Goal: Task Accomplishment & Management: Complete application form

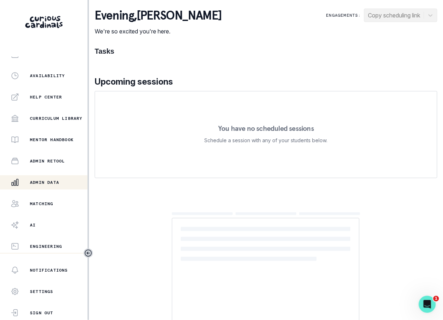
click at [64, 180] on div "Admin Data" at bounding box center [49, 182] width 77 height 9
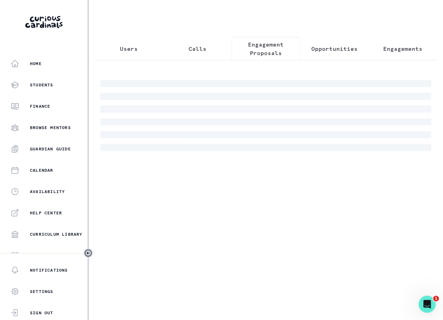
click at [264, 51] on p "Engagement Proposals" at bounding box center [266, 48] width 57 height 17
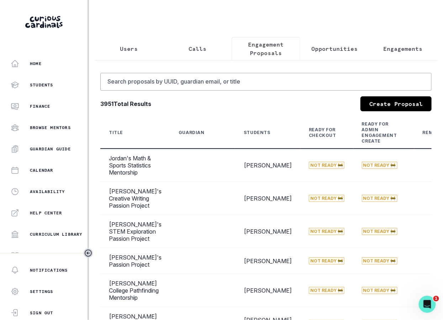
click at [391, 106] on link "Create Proposal" at bounding box center [395, 103] width 71 height 15
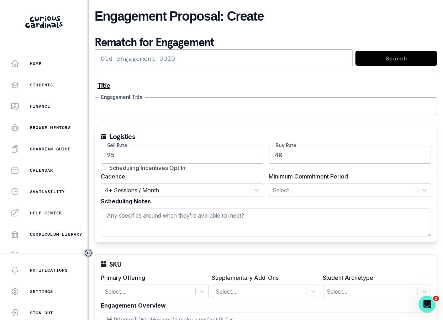
click at [178, 106] on input "Engagement Title" at bounding box center [266, 106] width 342 height 18
drag, startPoint x: 199, startPoint y: 105, endPoint x: 226, endPoint y: 108, distance: 27.9
click at [226, 108] on input "[PERSON_NAME]'s engineering regeneron mentorship!" at bounding box center [266, 106] width 342 height 18
paste input "STS or Regeneron."
click at [209, 105] on input "[PERSON_NAME]'s engineering STS or Regeneron. mentorship!" at bounding box center [266, 106] width 342 height 18
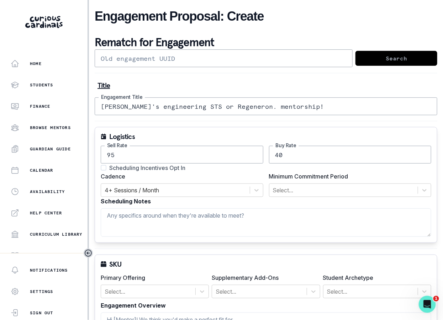
click at [209, 105] on input "[PERSON_NAME]'s engineering STS or Regeneron. mentorship!" at bounding box center [266, 106] width 342 height 18
click at [255, 107] on input "[PERSON_NAME]'s engineering STS / Regeneron. mentorship!" at bounding box center [266, 106] width 342 height 18
type input "[PERSON_NAME]'s engineering STS / Regeneron mentorship!"
click at [289, 155] on input "40" at bounding box center [350, 155] width 162 height 18
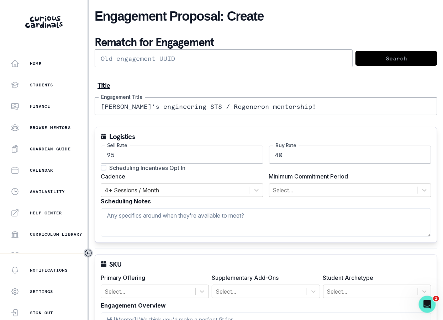
click at [289, 155] on input "40" at bounding box center [350, 155] width 162 height 18
type input "50"
click at [103, 167] on span at bounding box center [104, 168] width 6 height 6
click at [101, 168] on input "Scheduling Incentives Opt In" at bounding box center [100, 168] width 0 height 0
checkbox input "true"
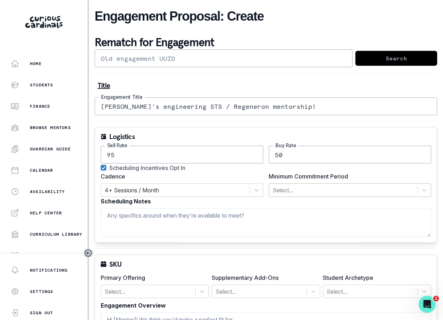
click at [273, 185] on div at bounding box center [344, 190] width 142 height 10
type input "a"
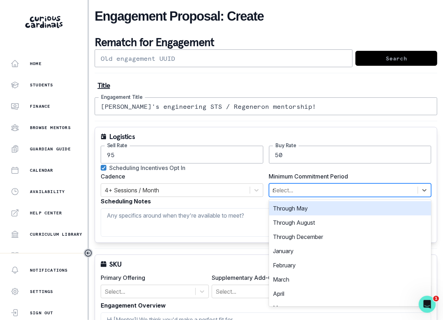
type input "ma"
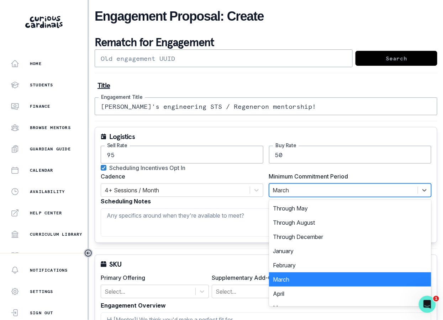
click at [308, 188] on div at bounding box center [344, 190] width 142 height 10
type input "m"
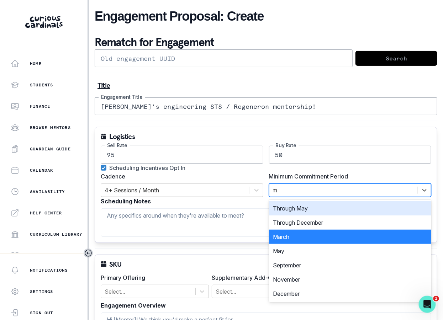
click at [304, 205] on div "Through May" at bounding box center [350, 208] width 162 height 14
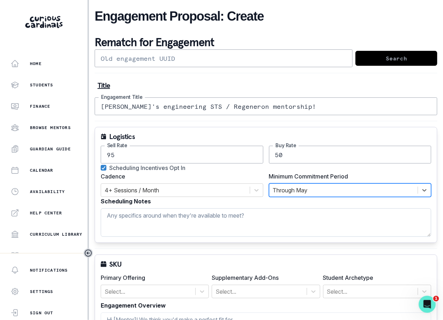
click at [210, 217] on textarea "Scheduling Notes" at bounding box center [266, 222] width 330 height 28
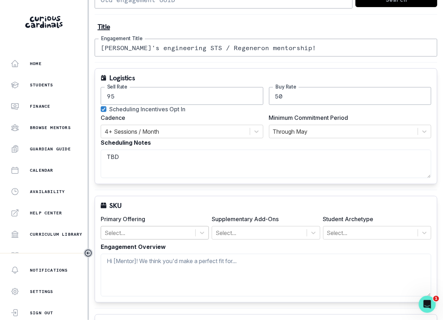
scroll to position [60, 0]
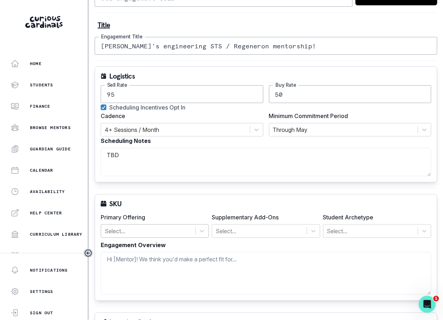
type textarea "TBD"
click at [160, 233] on div at bounding box center [148, 231] width 87 height 10
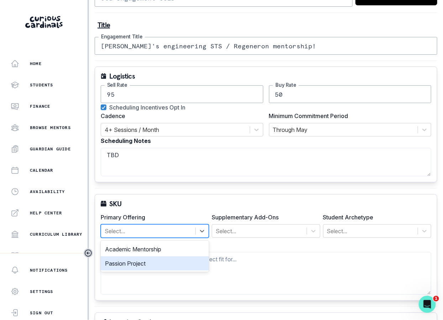
click at [160, 257] on div "Passion Project" at bounding box center [155, 263] width 108 height 14
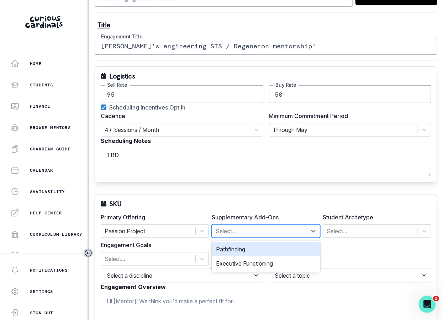
click at [263, 227] on div at bounding box center [258, 231] width 87 height 10
click at [261, 253] on div "Pathfinding" at bounding box center [266, 249] width 108 height 14
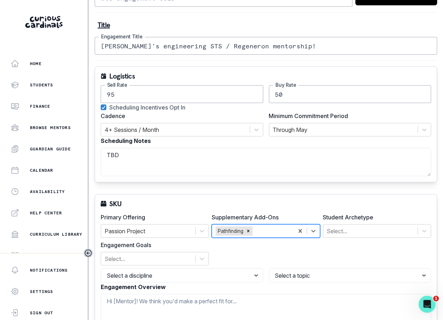
click at [343, 236] on div "Primary Offering Passion Project Supplementary Add-Ons option Pathfinding, sele…" at bounding box center [266, 239] width 330 height 53
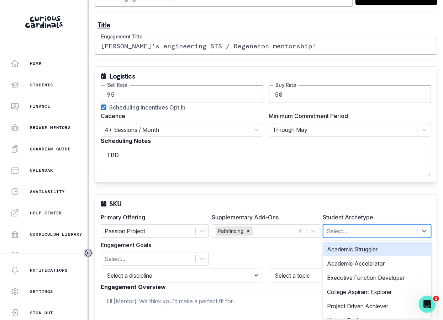
click at [341, 228] on div at bounding box center [370, 231] width 87 height 10
type input "pro"
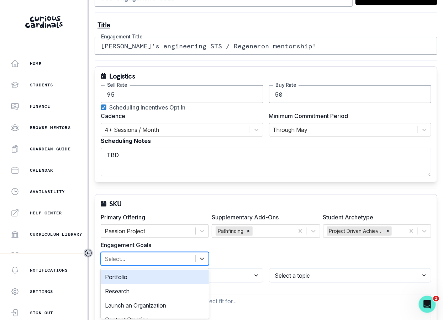
click at [188, 254] on div at bounding box center [148, 259] width 87 height 10
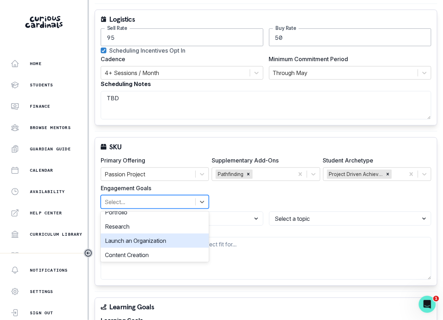
scroll to position [6, 0]
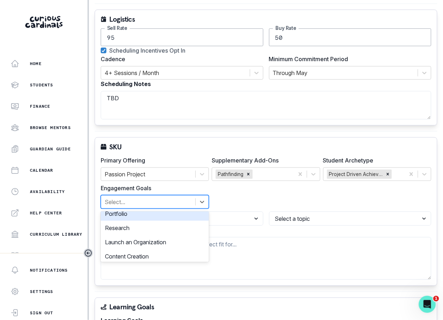
click at [183, 214] on div "Portfolio" at bounding box center [155, 214] width 108 height 14
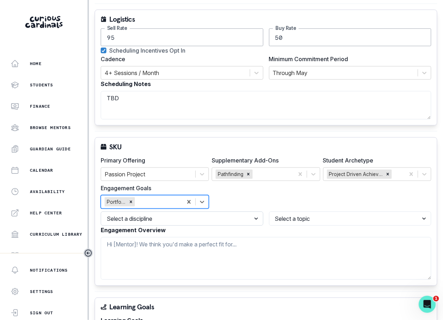
click at [238, 220] on select "Select a discipline Arts & Humanities Business, Finance & Entrepreneurship Othe…" at bounding box center [182, 219] width 162 height 14
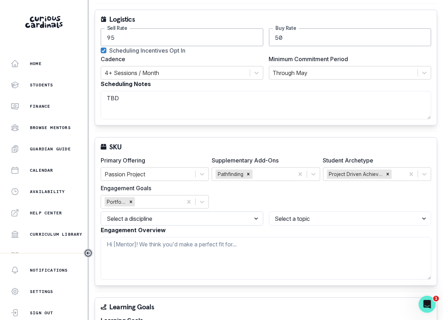
select select "2e0e0867-17d0-41a8-92b9-7b446b3bc83e"
click at [101, 212] on select "Select a discipline Arts & Humanities Business, Finance & Entrepreneurship Othe…" at bounding box center [182, 219] width 162 height 14
click at [318, 213] on select "Select a topic" at bounding box center [350, 219] width 162 height 14
click at [269, 212] on select "Select a topic Web Design Sports Analytics STEM Project Robotics / Electronics …" at bounding box center [350, 219] width 162 height 14
click at [307, 217] on select "Select a topic Web Design Sports Analytics STEM Project Robotics / Electronics …" at bounding box center [350, 219] width 162 height 14
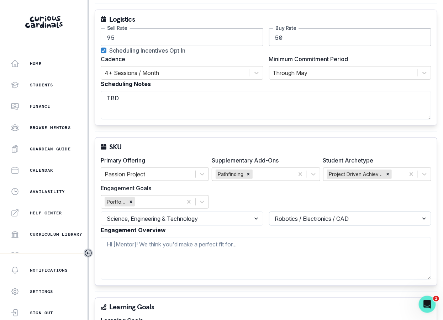
select select "9a751445-b445-4548-ae6a-5c97e26053b2"
click at [269, 212] on select "Select a topic Web Design Sports Analytics STEM Project Robotics / Electronics …" at bounding box center [350, 219] width 162 height 14
click at [227, 252] on textarea "Engagement Overview" at bounding box center [266, 258] width 330 height 43
paste textarea "Achintha with a focus on science of all types including physics as well as engi…"
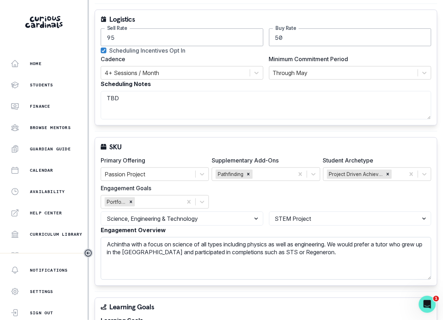
drag, startPoint x: 133, startPoint y: 244, endPoint x: 162, endPoint y: 242, distance: 29.6
click at [162, 242] on textarea "Achintha with a focus on science of all types including physics as well as engi…" at bounding box center [266, 258] width 330 height 43
click at [182, 243] on textarea "[PERSON_NAME] wants to focus on science of all types including physics as well …" at bounding box center [266, 258] width 330 height 43
click at [208, 242] on textarea "[PERSON_NAME] wants to focus on a science of all types including physics as wel…" at bounding box center [266, 258] width 330 height 43
drag, startPoint x: 266, startPoint y: 239, endPoint x: 324, endPoint y: 250, distance: 58.5
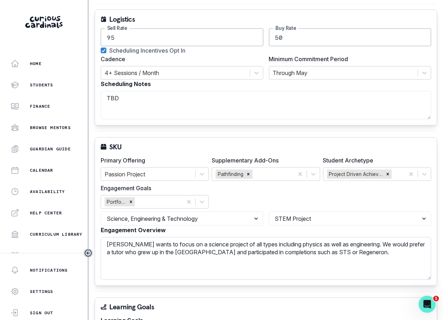
click at [324, 250] on textarea "[PERSON_NAME] wants to focus on a science project of all types including physic…" at bounding box center [266, 258] width 330 height 43
click at [355, 250] on textarea "[PERSON_NAME] wants to focus on a science project of all types including physic…" at bounding box center [266, 258] width 330 height 43
click at [372, 241] on textarea "[PERSON_NAME] wants to focus on a science project of all types including physic…" at bounding box center [266, 258] width 330 height 43
click at [112, 250] on textarea "[PERSON_NAME] wants to focus on a science project of all types including physic…" at bounding box center [266, 258] width 330 height 43
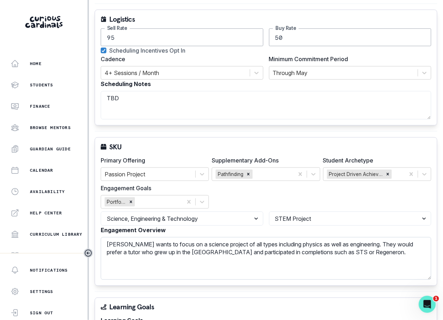
click at [112, 250] on textarea "[PERSON_NAME] wants to focus on a science project of all types including physic…" at bounding box center [266, 258] width 330 height 43
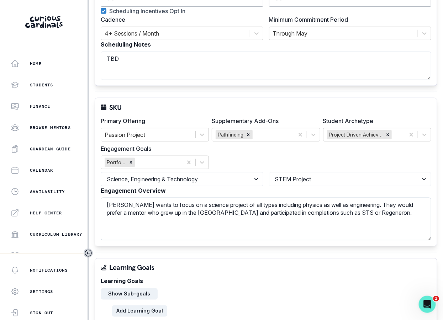
scroll to position [176, 0]
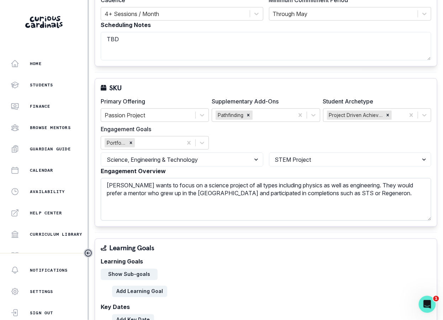
click at [261, 189] on textarea "[PERSON_NAME] wants to focus on a science project of all types including physic…" at bounding box center [266, 199] width 330 height 43
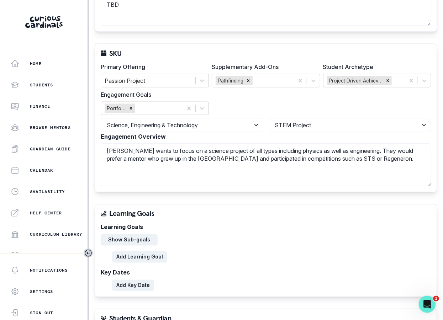
type textarea "[PERSON_NAME] wants to focus on a science project of all types including physic…"
click at [140, 231] on div "Learning Goals Show Sub-goals Add Learning Goal" at bounding box center [266, 243] width 330 height 40
click at [140, 236] on button "Show Sub-goals" at bounding box center [129, 239] width 57 height 11
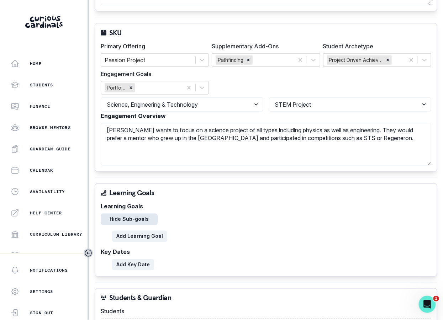
click at [146, 217] on button "Hide Sub-goals" at bounding box center [129, 219] width 57 height 11
click at [147, 236] on button "Add Learning Goal" at bounding box center [139, 236] width 55 height 11
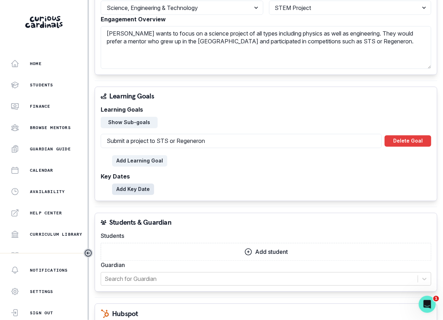
scroll to position [353, 0]
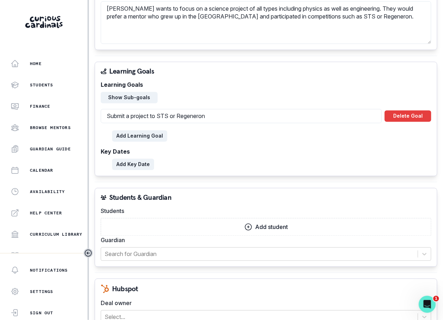
type input "Submit a project to STS or Regeneron"
click at [199, 220] on button "Add student" at bounding box center [266, 227] width 330 height 18
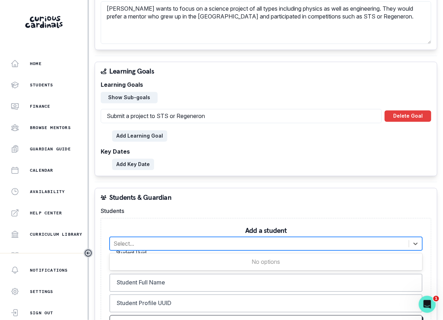
click at [180, 244] on div at bounding box center [259, 244] width 292 height 10
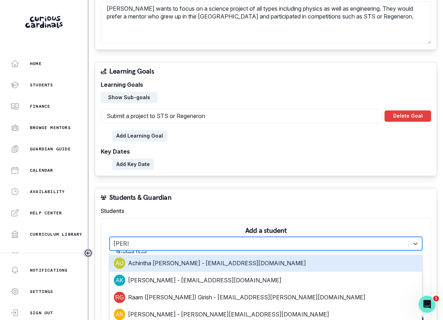
type input "[PERSON_NAME]"
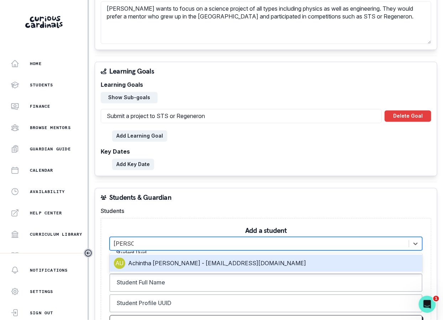
type input "8fbd13c6-4946-4b59-a696-77a9adfdaf46"
type input "Achintha [PERSON_NAME]"
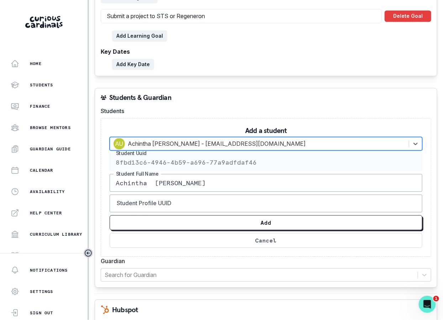
scroll to position [477, 0]
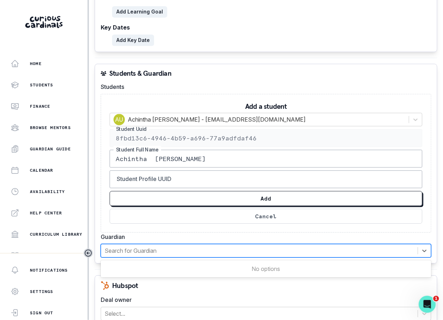
click at [185, 246] on div at bounding box center [259, 251] width 309 height 10
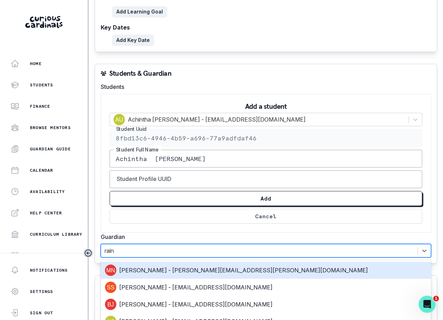
type input "[PERSON_NAME]"
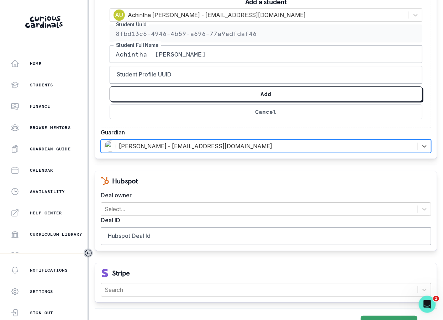
scroll to position [594, 0]
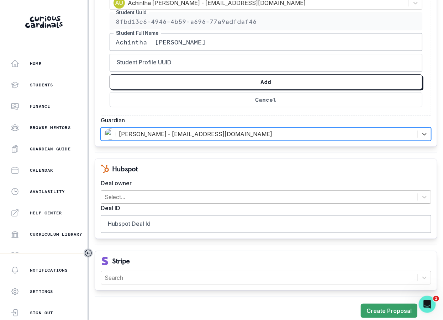
click at [199, 192] on div at bounding box center [259, 197] width 309 height 10
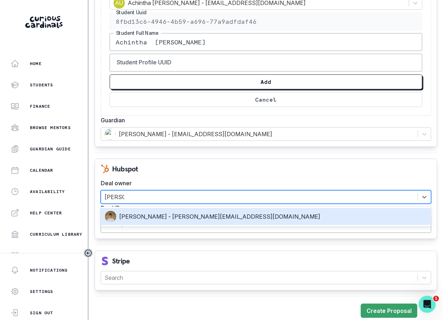
type input "[PERSON_NAME]"
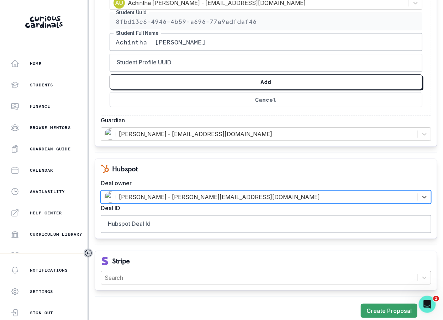
click at [152, 273] on div at bounding box center [259, 278] width 309 height 10
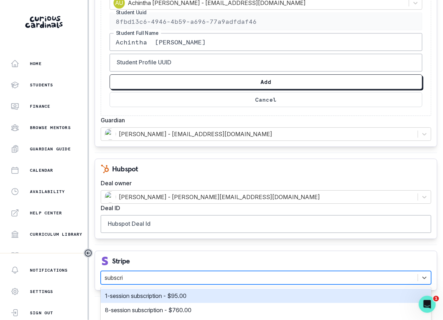
type input "subscrip"
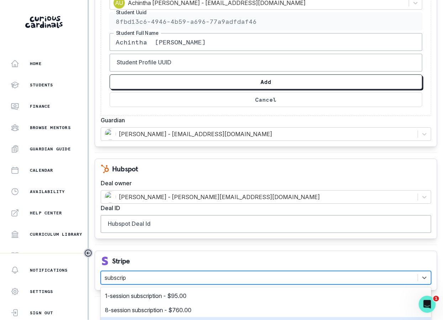
click at [138, 320] on p "4-session subscription - $380.00" at bounding box center [148, 324] width 87 height 9
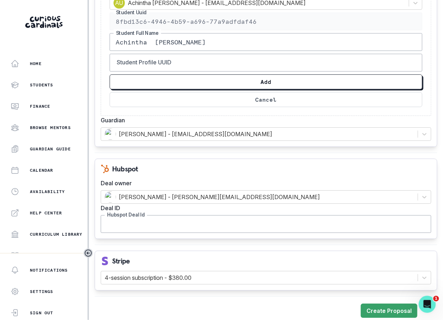
click at [229, 225] on input "Hubspot Deal Id" at bounding box center [266, 224] width 330 height 18
paste input "42561244528"
type input "42561244528"
click at [390, 304] on button "Create Proposal" at bounding box center [389, 311] width 57 height 14
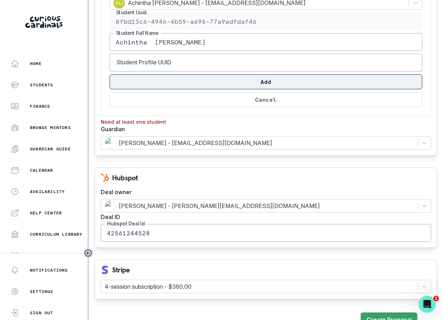
click at [264, 81] on button "Add" at bounding box center [266, 81] width 313 height 15
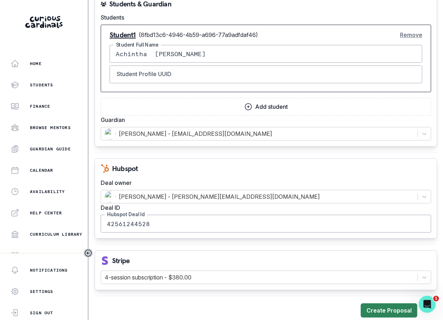
click at [373, 303] on button "Create Proposal" at bounding box center [389, 310] width 57 height 14
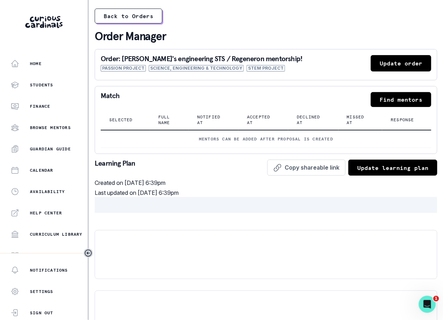
click at [382, 66] on button "Update order" at bounding box center [400, 63] width 60 height 16
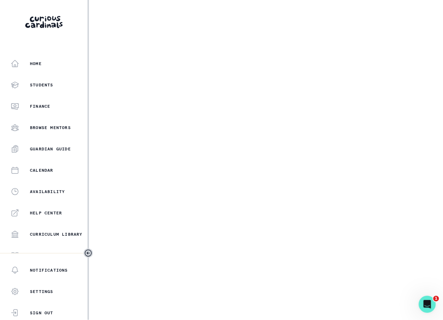
select select "2e0e0867-17d0-41a8-92b9-7b446b3bc83e"
select select "9a751445-b445-4548-ae6a-5c97e26053b2"
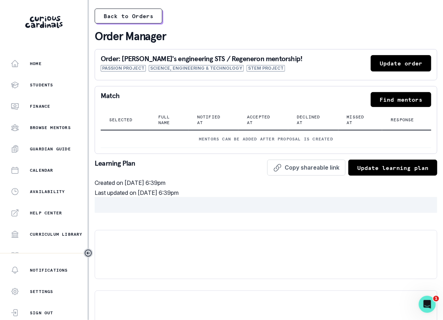
click at [398, 98] on button "Find mentors" at bounding box center [400, 99] width 60 height 15
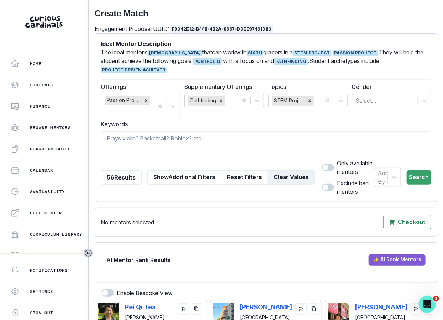
click at [272, 170] on button "Clear Values" at bounding box center [290, 177] width 47 height 14
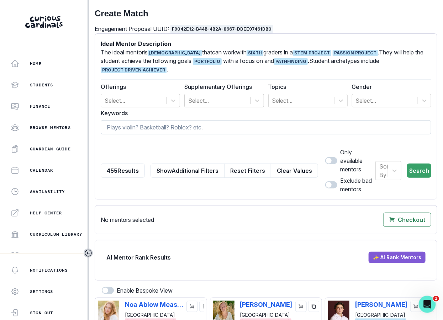
click at [151, 120] on input at bounding box center [266, 127] width 330 height 14
type input "[PERSON_NAME]"
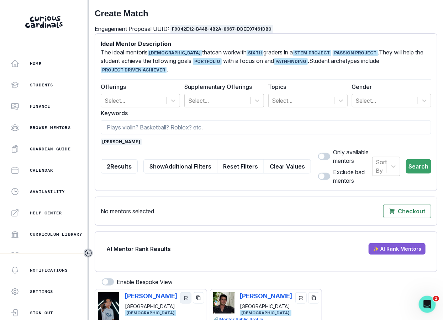
click at [185, 295] on icon "cart" at bounding box center [185, 297] width 5 height 5
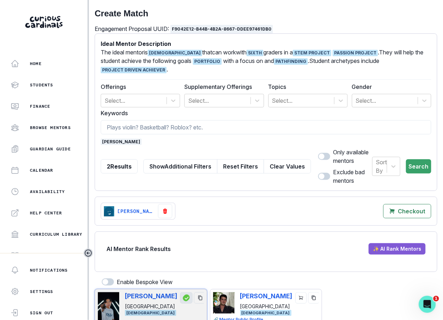
click at [118, 139] on span "[PERSON_NAME]" at bounding box center [121, 142] width 41 height 6
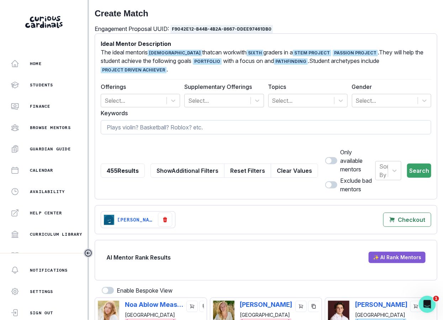
click at [120, 120] on input at bounding box center [266, 127] width 330 height 14
type input "maeve"
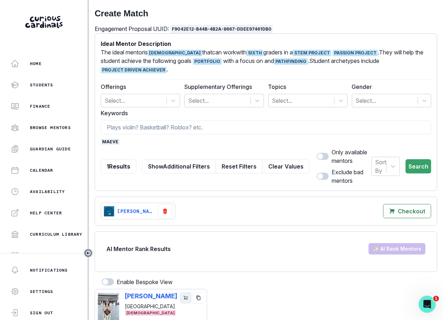
click at [183, 295] on icon "cart" at bounding box center [185, 297] width 5 height 5
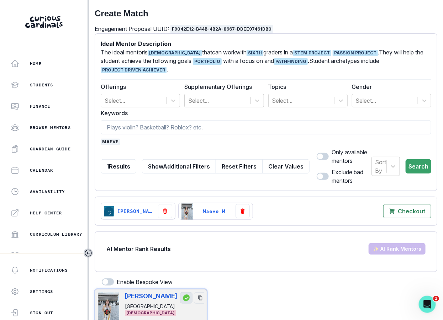
click at [114, 139] on span "maeve" at bounding box center [110, 142] width 19 height 6
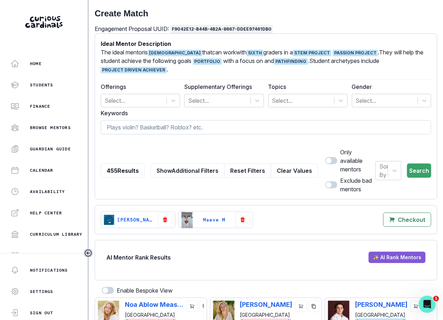
click at [118, 120] on input at bounding box center [266, 127] width 330 height 14
type input "collin"
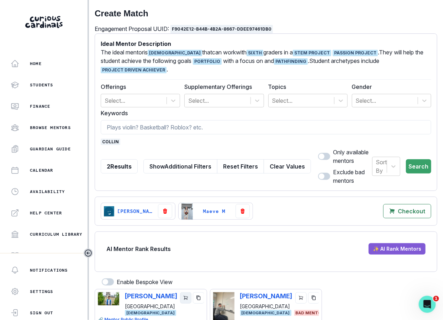
click at [183, 295] on icon "cart" at bounding box center [185, 297] width 5 height 5
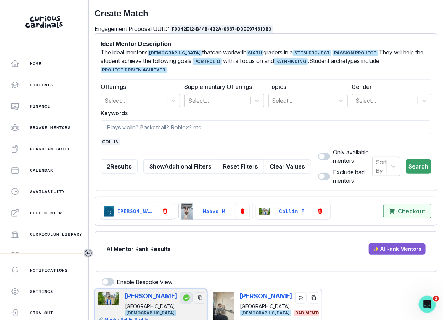
click at [390, 204] on mentors"] "Checkout" at bounding box center [407, 211] width 48 height 14
select select "CASCADE"
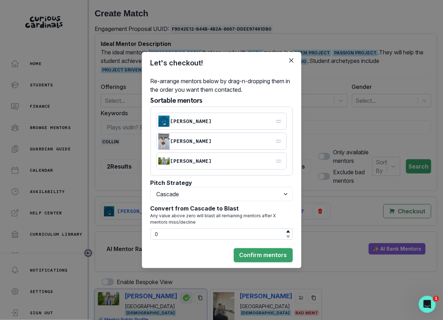
click at [216, 232] on input "0" at bounding box center [221, 233] width 142 height 11
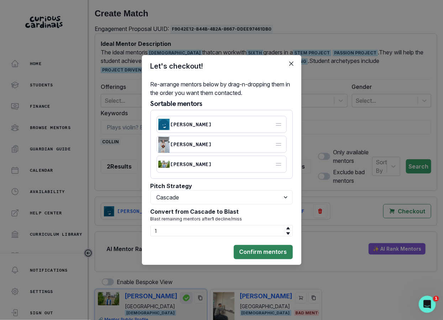
type input "1"
click at [246, 250] on button "Confirm mentors" at bounding box center [263, 252] width 59 height 14
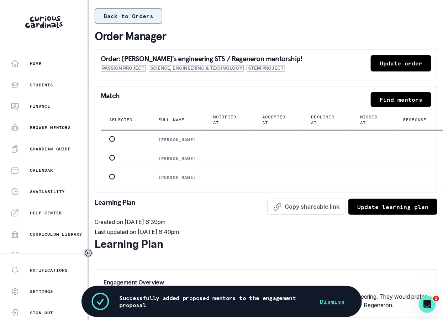
click at [114, 16] on button "Back to Orders" at bounding box center [129, 16] width 68 height 15
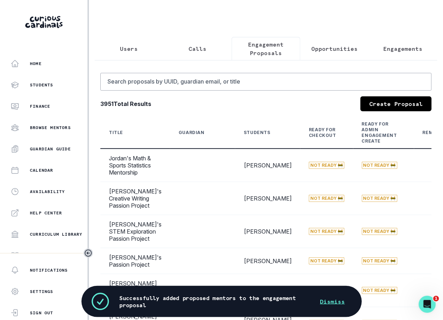
click at [305, 51] on button "Opportunities" at bounding box center [334, 48] width 69 height 23
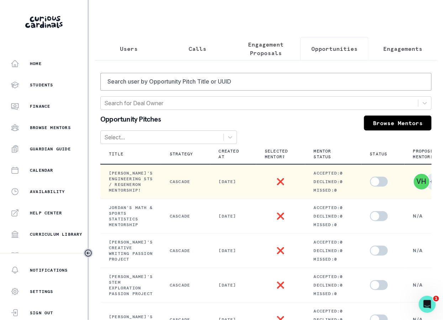
click at [370, 178] on span at bounding box center [374, 181] width 9 height 9
click at [369, 177] on input "checkbox" at bounding box center [369, 176] width 0 height 0
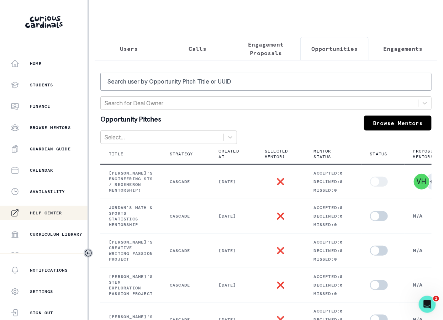
checkbox input "true"
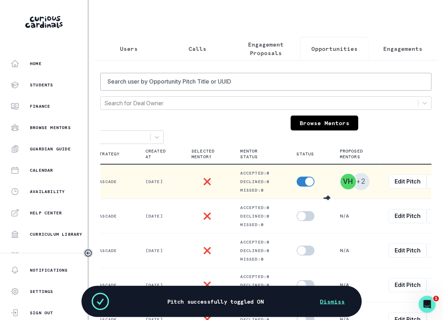
scroll to position [0, 86]
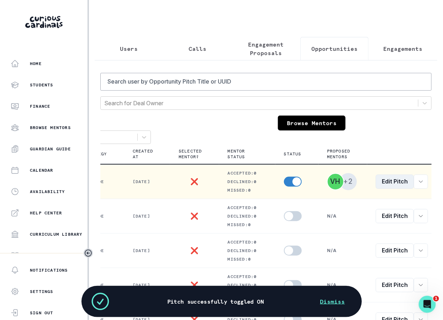
click at [385, 180] on link "Edit Pitch" at bounding box center [394, 182] width 38 height 14
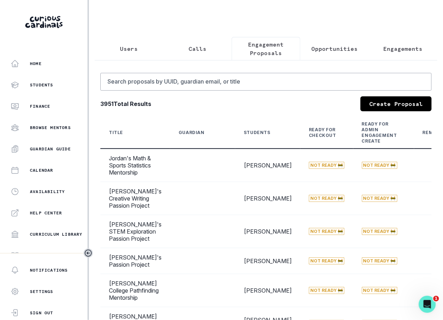
click at [265, 53] on p "Engagement Proposals" at bounding box center [266, 48] width 57 height 17
